Goal: Find contact information: Find contact information

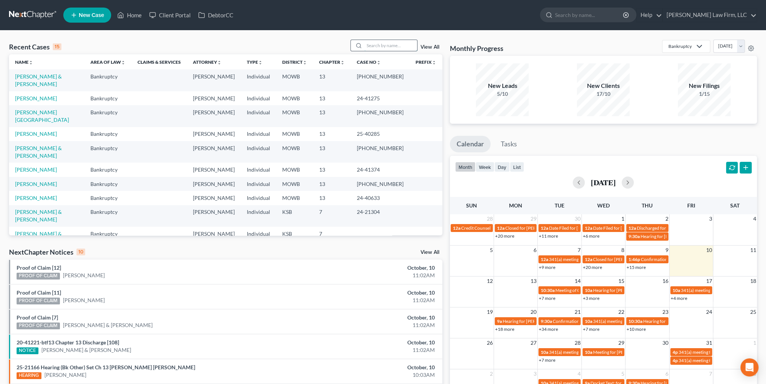
click at [379, 45] on input "search" at bounding box center [390, 45] width 53 height 11
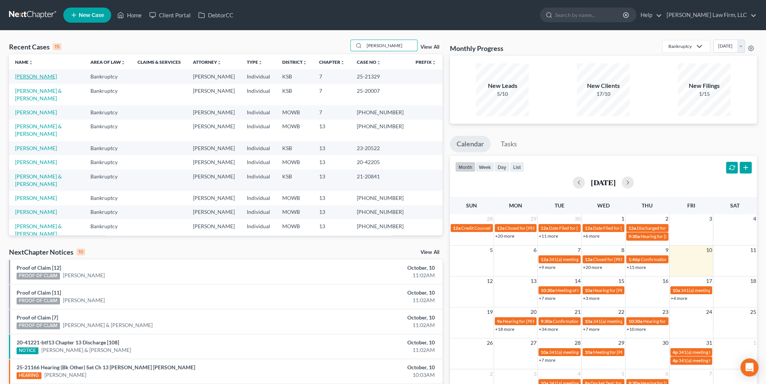
type input "[PERSON_NAME]"
click at [27, 76] on link "[PERSON_NAME]" at bounding box center [36, 76] width 42 height 6
select select "4"
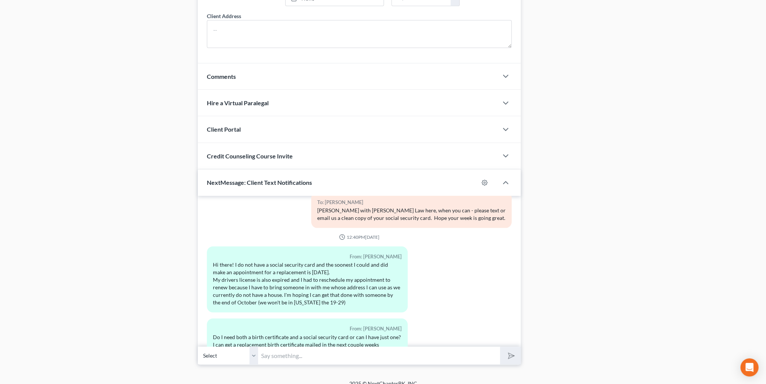
scroll to position [582, 0]
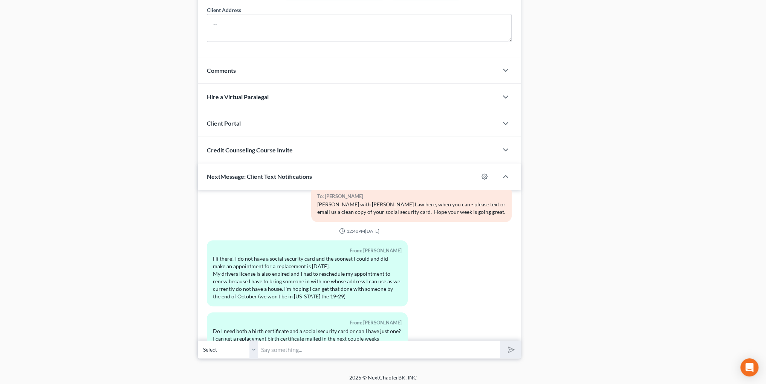
click at [287, 347] on input "text" at bounding box center [379, 349] width 242 height 18
drag, startPoint x: 338, startPoint y: 347, endPoint x: 321, endPoint y: 347, distance: 17.3
click at [321, 347] on input "Hi, [PERSON_NAME]! You do not need a copy of your birth certificate. Your trust…" at bounding box center [379, 349] width 242 height 18
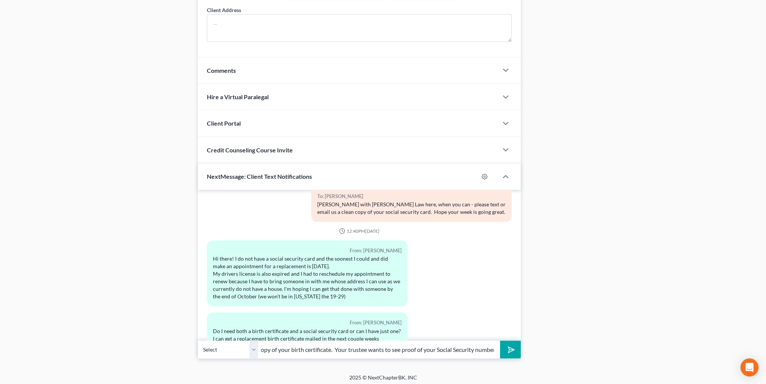
type input "Hi, [PERSON_NAME]! You do not need a copy of your birth certificate. Your trust…"
click at [506, 345] on icon "submit" at bounding box center [509, 349] width 11 height 11
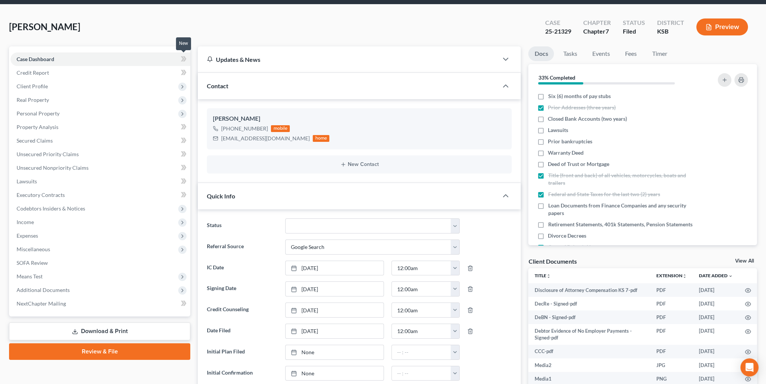
scroll to position [0, 0]
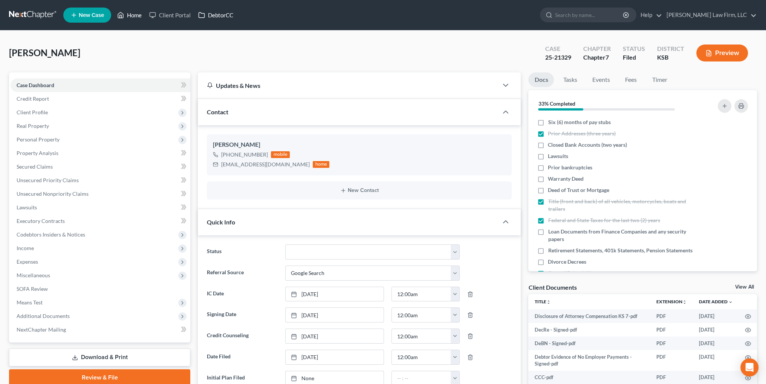
drag, startPoint x: 135, startPoint y: 18, endPoint x: 226, endPoint y: 10, distance: 91.5
click at [135, 18] on link "Home" at bounding box center [129, 15] width 32 height 14
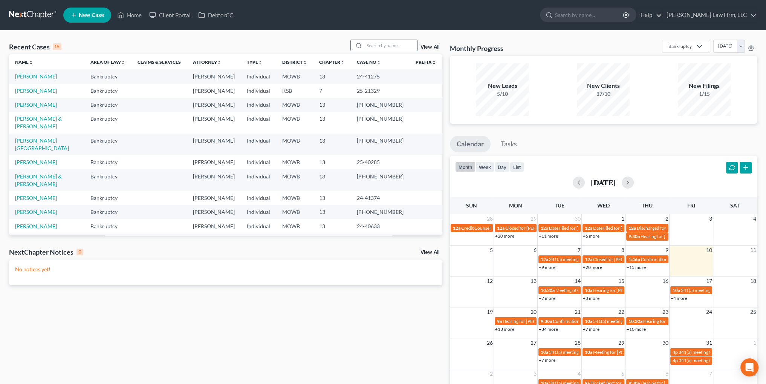
click at [393, 46] on input "search" at bounding box center [390, 45] width 53 height 11
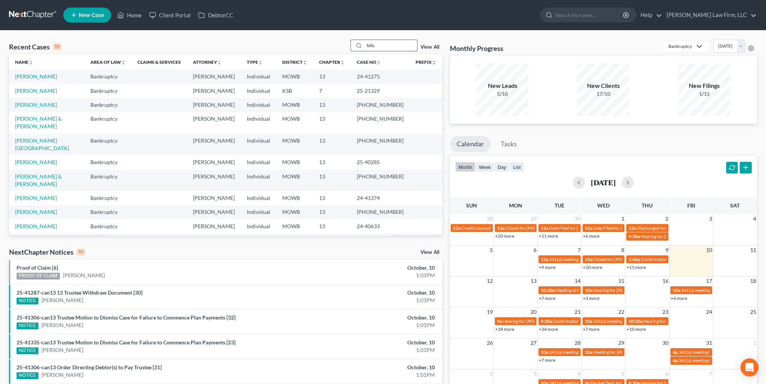
type input "fells"
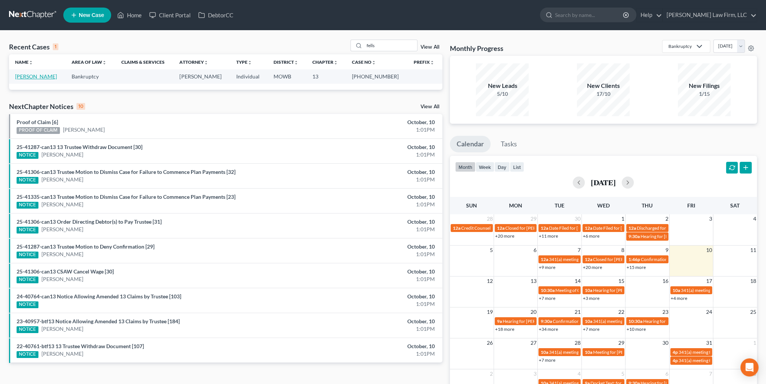
click at [20, 77] on link "[PERSON_NAME]" at bounding box center [36, 76] width 42 height 6
select select "6"
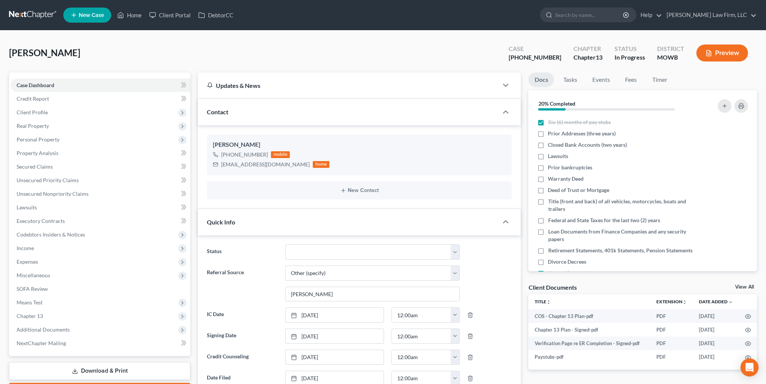
scroll to position [3300, 0]
click at [37, 110] on span "Client Profile" at bounding box center [32, 112] width 31 height 6
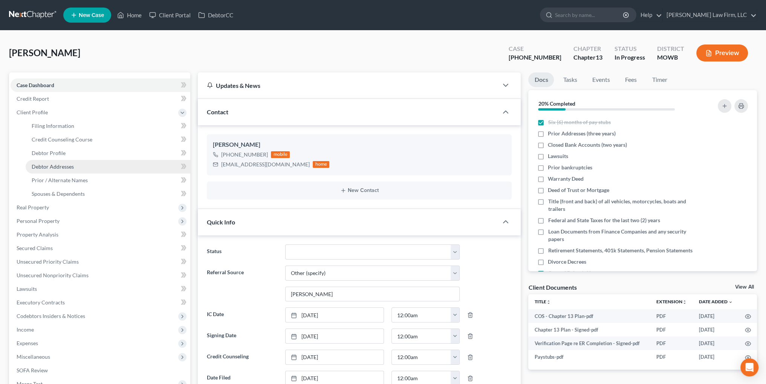
click at [57, 165] on span "Debtor Addresses" at bounding box center [53, 166] width 42 height 6
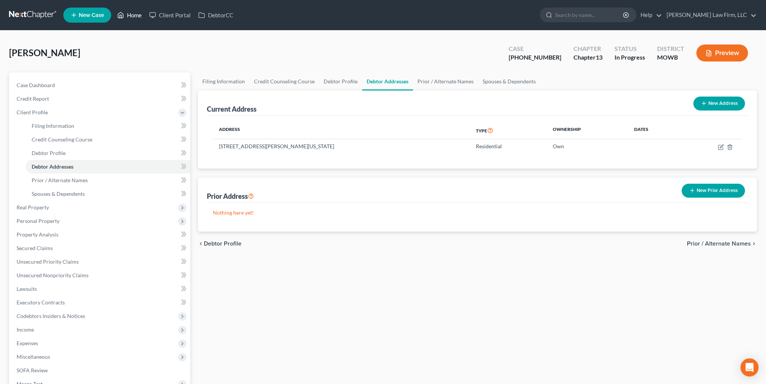
click at [124, 14] on icon at bounding box center [120, 15] width 7 height 9
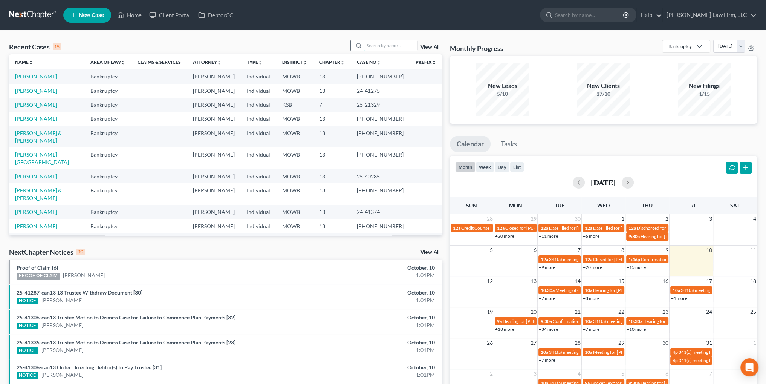
click at [402, 46] on input "search" at bounding box center [390, 45] width 53 height 11
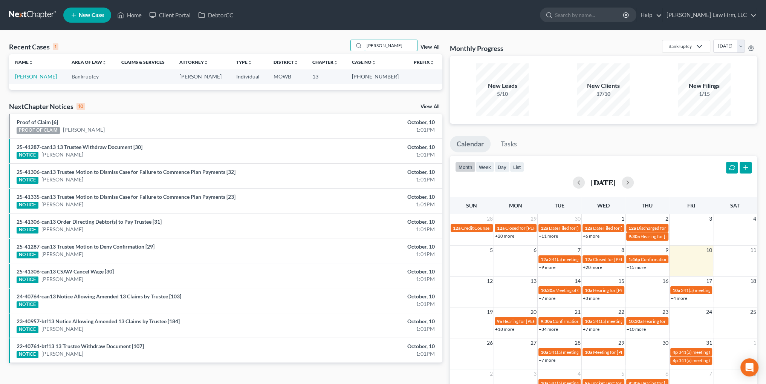
type input "[PERSON_NAME]"
click at [31, 74] on link "[PERSON_NAME]" at bounding box center [36, 76] width 42 height 6
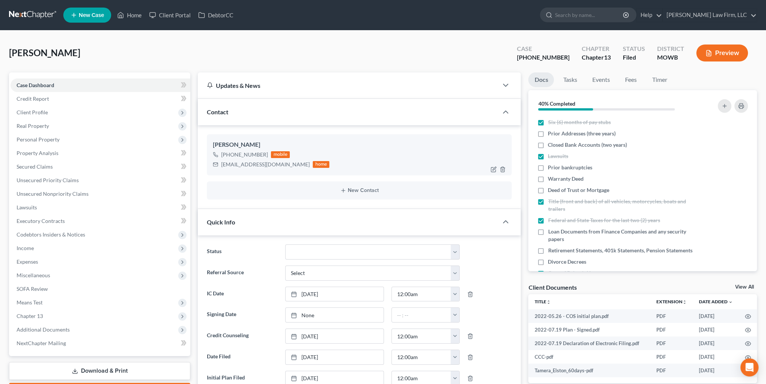
scroll to position [1795, 0]
drag, startPoint x: 268, startPoint y: 166, endPoint x: 222, endPoint y: 169, distance: 46.5
click at [222, 169] on div "[PERSON_NAME] [PHONE_NUMBER] mobile [EMAIL_ADDRESS][DOMAIN_NAME] home" at bounding box center [359, 154] width 305 height 41
copy div "[EMAIL_ADDRESS][DOMAIN_NAME]"
drag, startPoint x: 126, startPoint y: 12, endPoint x: 264, endPoint y: 27, distance: 138.7
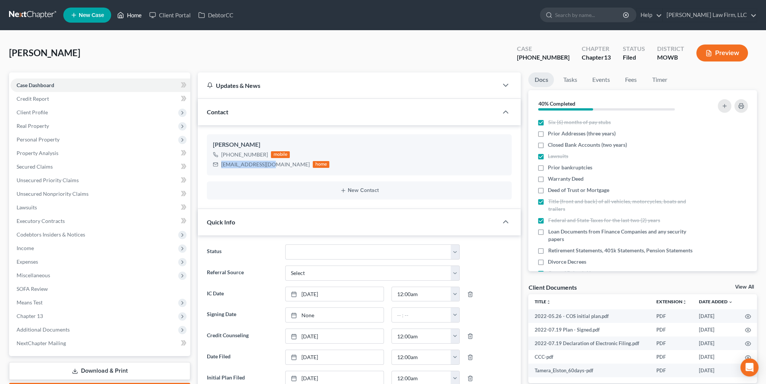
click at [126, 12] on link "Home" at bounding box center [129, 15] width 32 height 14
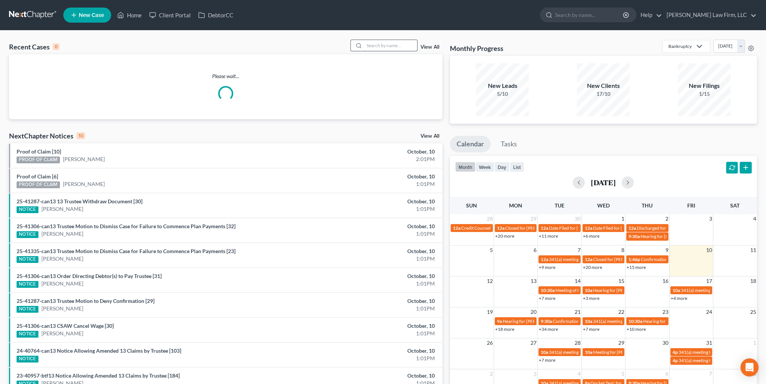
click at [389, 44] on input "search" at bounding box center [390, 45] width 53 height 11
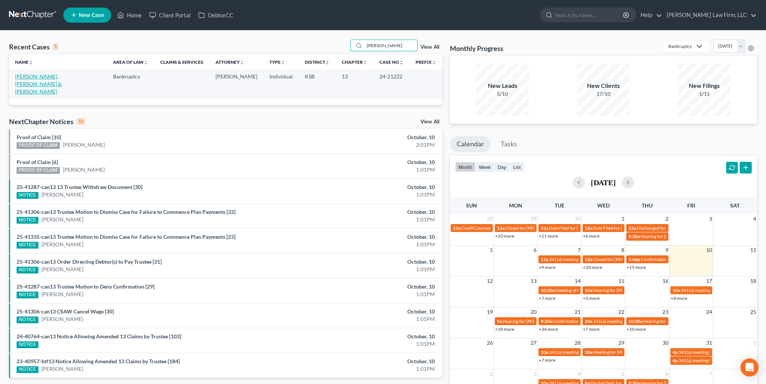
type input "[PERSON_NAME]"
click at [44, 77] on link "[PERSON_NAME], [PERSON_NAME] & [PERSON_NAME]" at bounding box center [38, 83] width 47 height 21
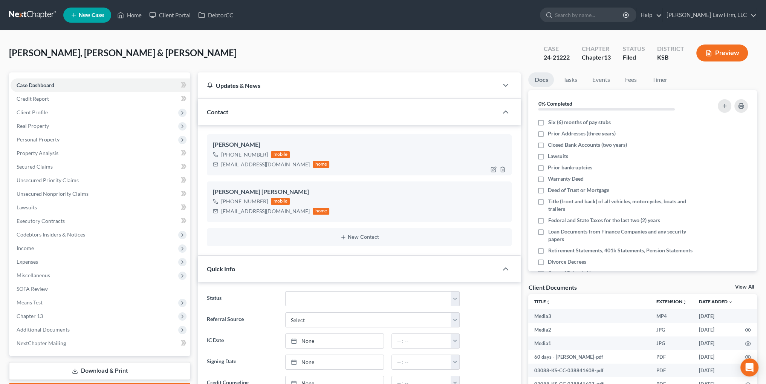
scroll to position [3774, 0]
drag, startPoint x: 268, startPoint y: 167, endPoint x: 222, endPoint y: 171, distance: 46.1
click at [222, 171] on div "[PERSON_NAME] [PHONE_NUMBER] mobile [EMAIL_ADDRESS][DOMAIN_NAME] home" at bounding box center [359, 154] width 305 height 41
copy div "[EMAIL_ADDRESS][DOMAIN_NAME]"
drag, startPoint x: 295, startPoint y: 210, endPoint x: 222, endPoint y: 209, distance: 73.8
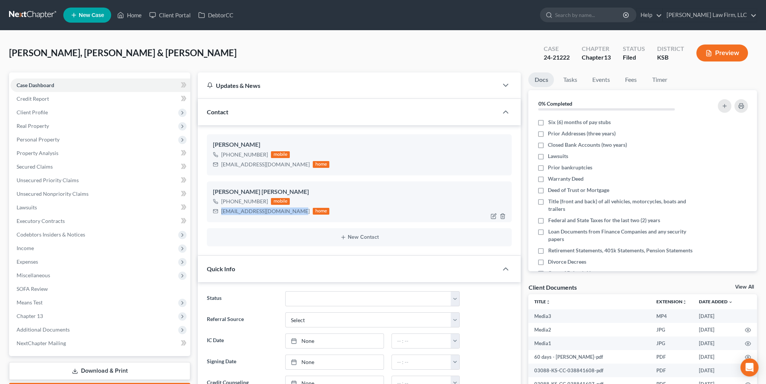
click at [222, 209] on div "[EMAIL_ADDRESS][DOMAIN_NAME]" at bounding box center [265, 211] width 89 height 8
copy div "[EMAIL_ADDRESS][DOMAIN_NAME]"
click at [128, 14] on link "Home" at bounding box center [129, 15] width 32 height 14
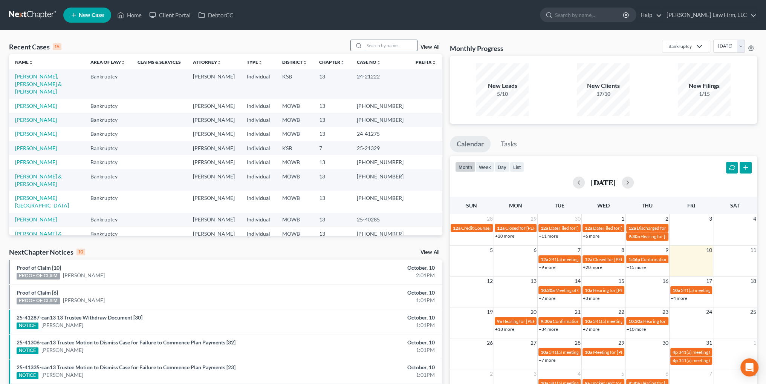
click at [405, 46] on input "search" at bounding box center [390, 45] width 53 height 11
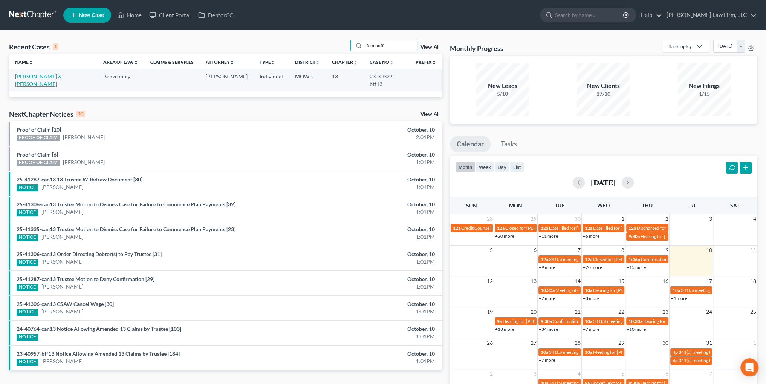
type input "faminoff"
click at [37, 76] on link "[PERSON_NAME] & [PERSON_NAME]" at bounding box center [38, 80] width 47 height 14
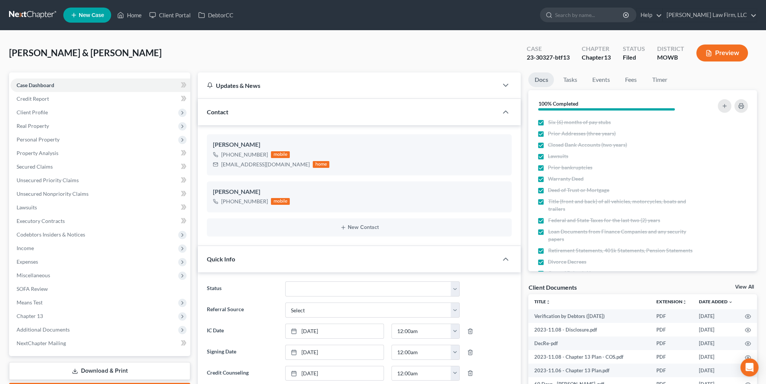
scroll to position [389, 0]
drag, startPoint x: 274, startPoint y: 163, endPoint x: 221, endPoint y: 164, distance: 52.7
click at [221, 164] on div "[EMAIL_ADDRESS][DOMAIN_NAME] home" at bounding box center [271, 164] width 116 height 10
copy div "[EMAIL_ADDRESS][DOMAIN_NAME]"
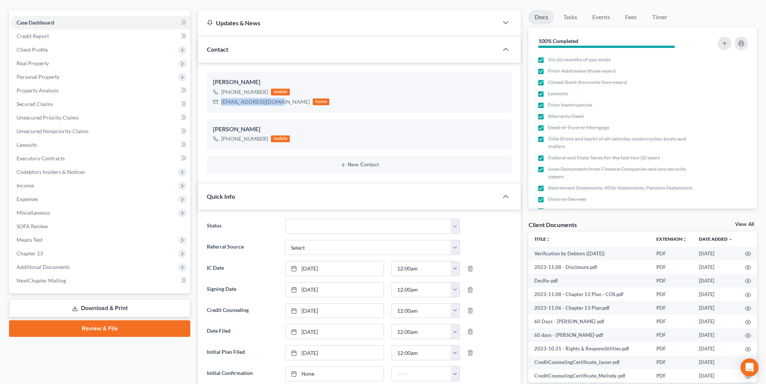
scroll to position [0, 0]
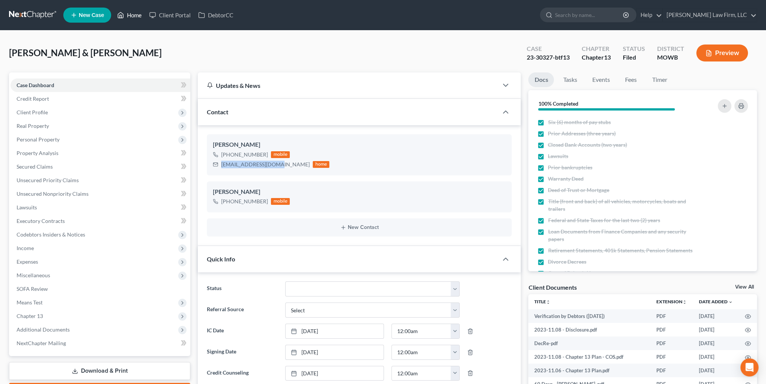
click at [132, 14] on link "Home" at bounding box center [129, 15] width 32 height 14
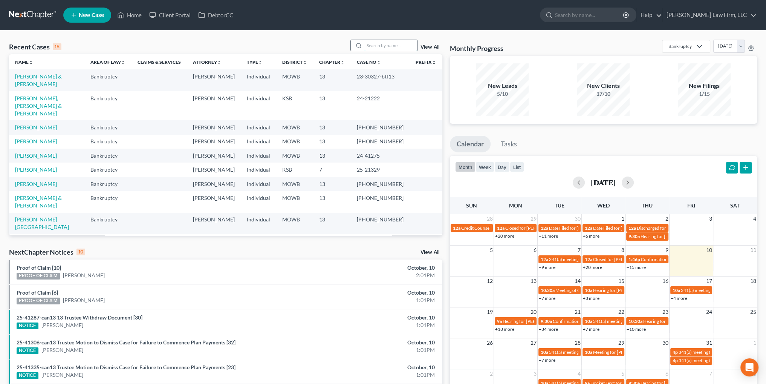
click at [390, 44] on input "search" at bounding box center [390, 45] width 53 height 11
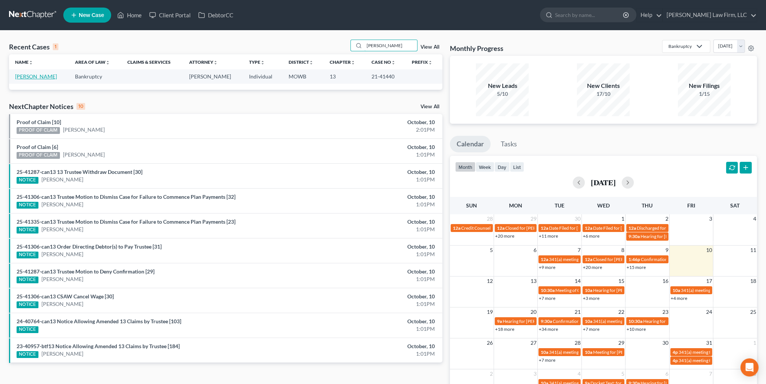
type input "[PERSON_NAME]"
click at [31, 76] on link "[PERSON_NAME]" at bounding box center [36, 76] width 42 height 6
select select "4"
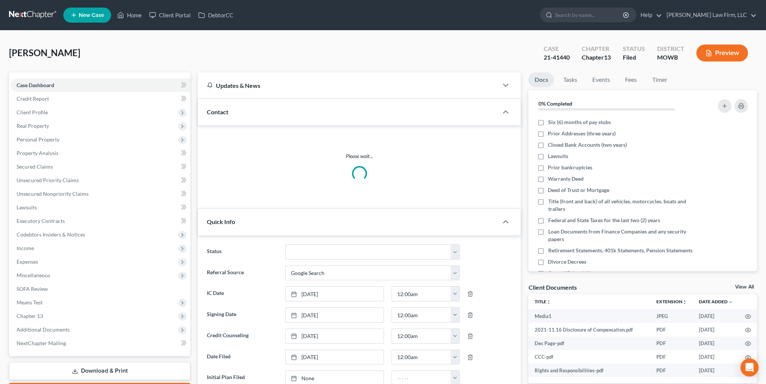
scroll to position [12543, 0]
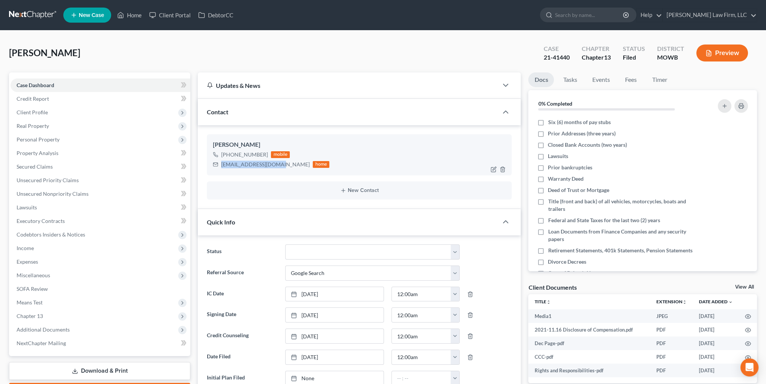
drag, startPoint x: 279, startPoint y: 169, endPoint x: 221, endPoint y: 169, distance: 57.6
click at [221, 169] on div "[PERSON_NAME] [PHONE_NUMBER] mobile [EMAIL_ADDRESS][DOMAIN_NAME] home" at bounding box center [359, 154] width 305 height 41
copy div "[EMAIL_ADDRESS][DOMAIN_NAME]"
click at [135, 15] on link "Home" at bounding box center [129, 15] width 32 height 14
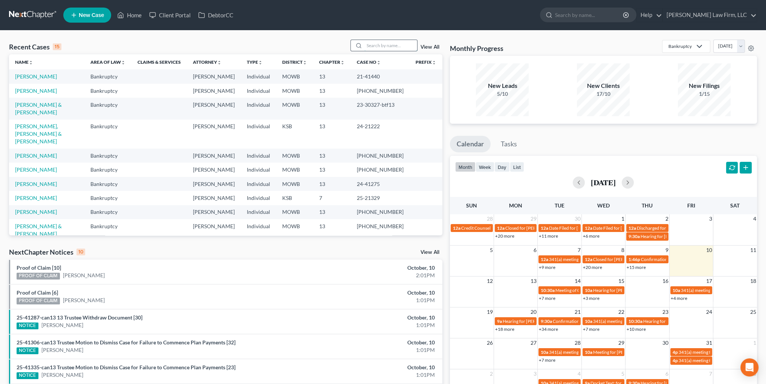
click at [374, 47] on input "search" at bounding box center [390, 45] width 53 height 11
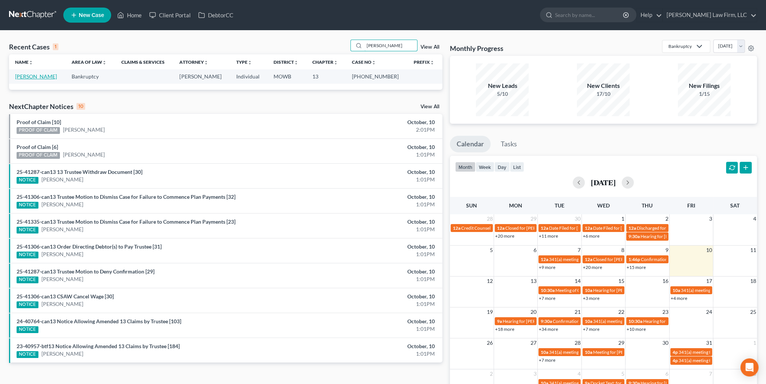
type input "[PERSON_NAME]"
click at [31, 76] on link "[PERSON_NAME]" at bounding box center [36, 76] width 42 height 6
select select "1"
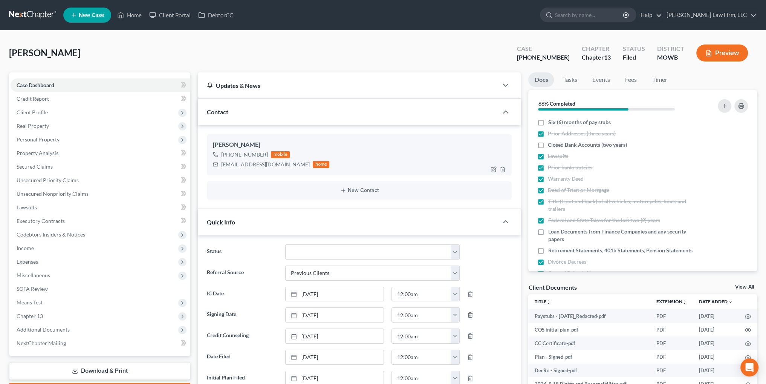
scroll to position [3160, 0]
drag, startPoint x: 275, startPoint y: 164, endPoint x: 222, endPoint y: 169, distance: 53.7
click at [222, 169] on div "[PERSON_NAME] [PHONE_NUMBER] mobile [EMAIL_ADDRESS][DOMAIN_NAME] home" at bounding box center [359, 154] width 305 height 41
copy div "[EMAIL_ADDRESS][DOMAIN_NAME]"
click at [120, 13] on icon at bounding box center [120, 15] width 7 height 9
